Goal: Use online tool/utility: Use online tool/utility

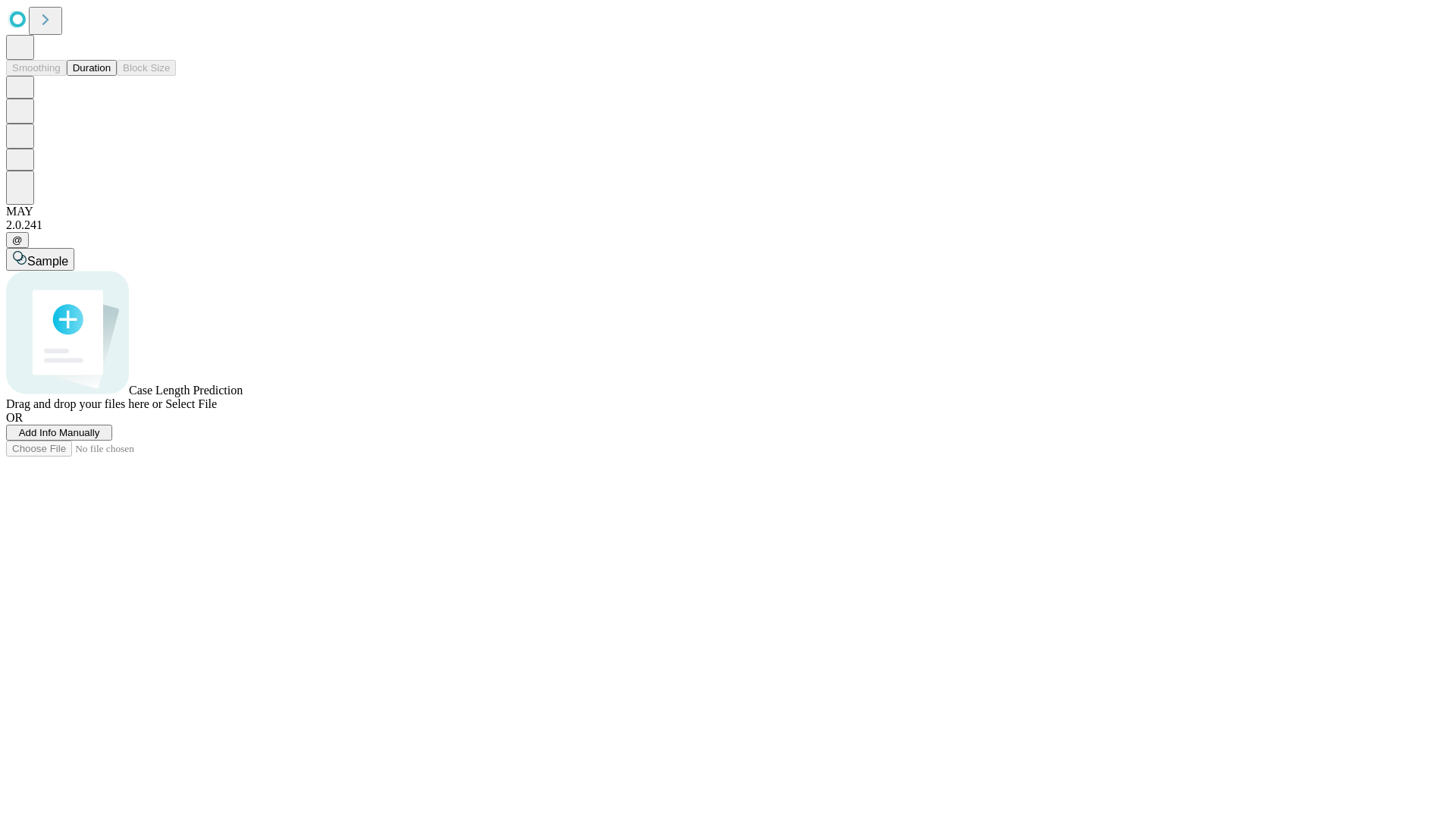
click at [111, 75] on button "Duration" at bounding box center [92, 68] width 50 height 16
click at [68, 254] on span "Sample" at bounding box center [47, 260] width 41 height 13
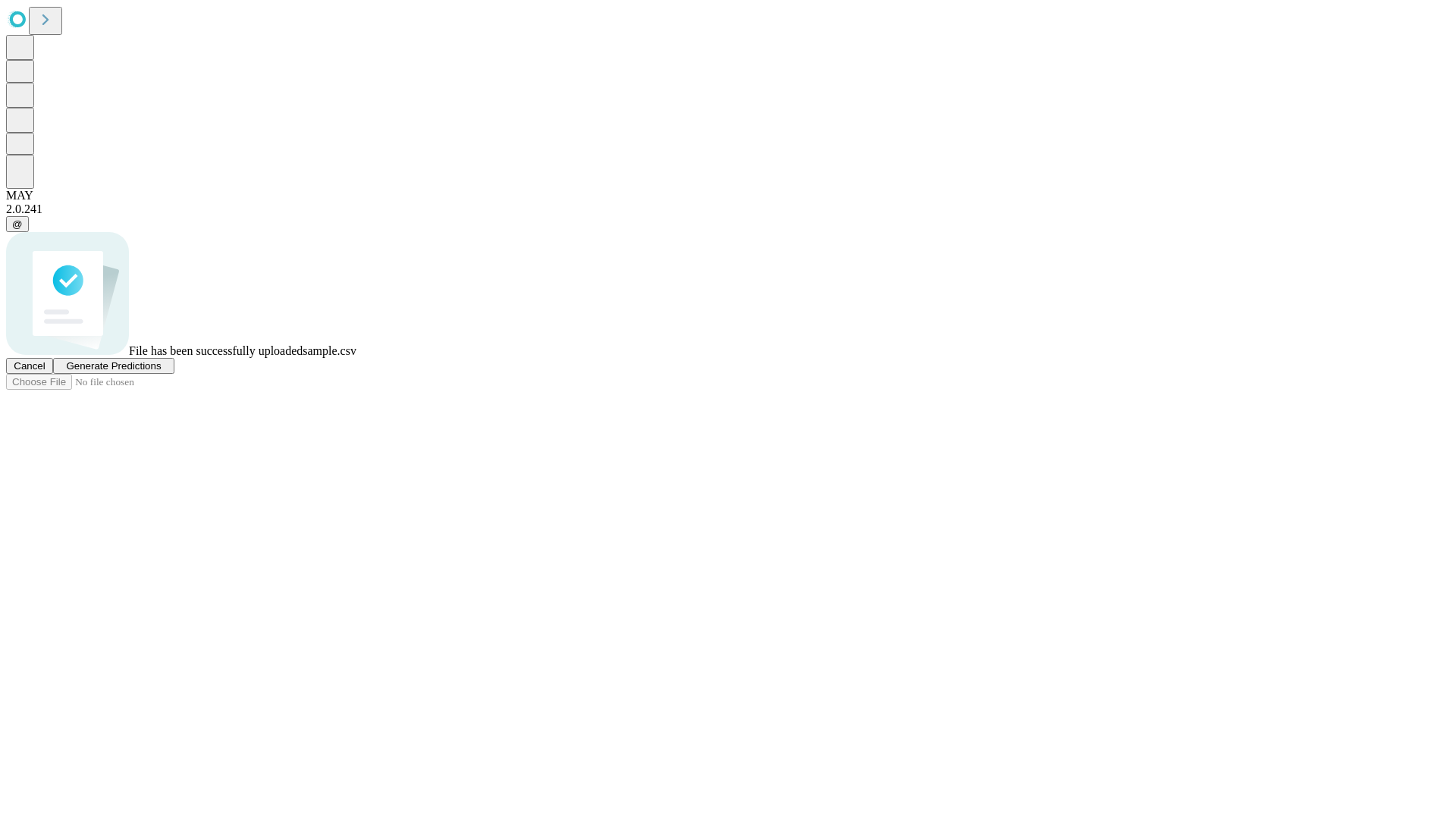
click at [161, 371] on span "Generate Predictions" at bounding box center [114, 365] width 95 height 11
